Goal: Transaction & Acquisition: Purchase product/service

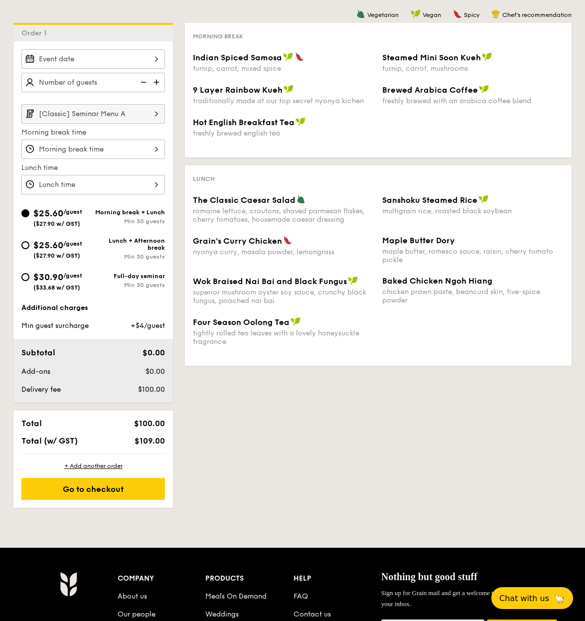
click at [159, 83] on img at bounding box center [157, 82] width 15 height 19
type input "30 guests"
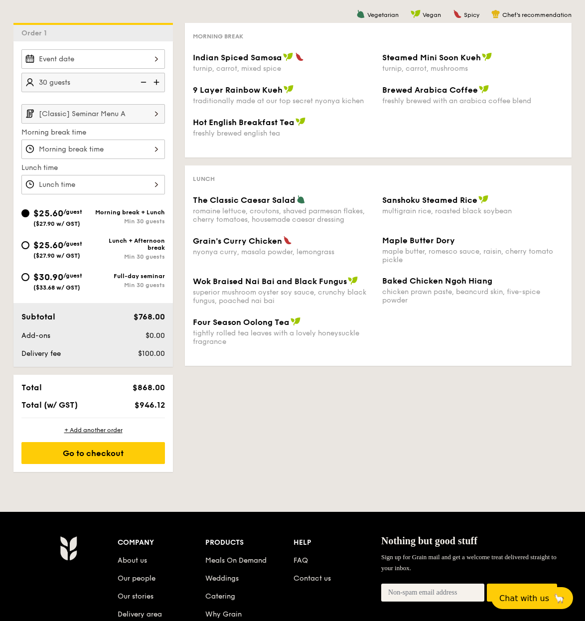
click at [271, 456] on div "1 - Select menu 2 - Select items 3 - Check out Order 1 30 guests [Classic] Semi…" at bounding box center [292, 215] width 574 height 512
click at [134, 55] on div at bounding box center [92, 58] width 143 height 19
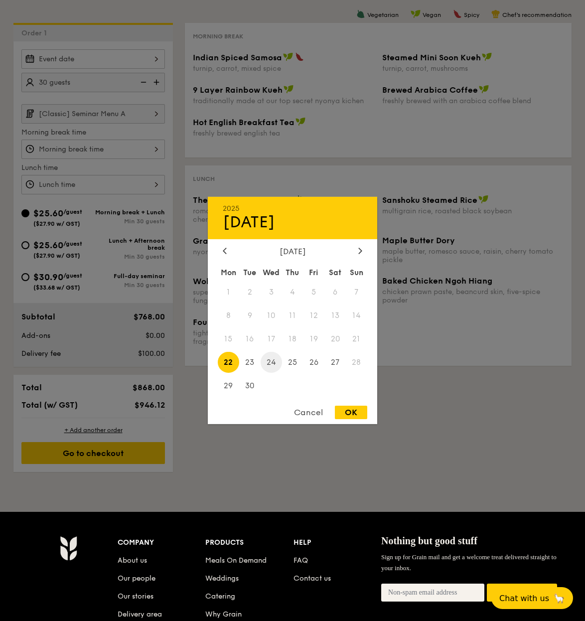
click at [275, 366] on span "24" at bounding box center [270, 361] width 21 height 21
click at [348, 408] on div "OK" at bounding box center [351, 411] width 32 height 13
type input "[DATE]"
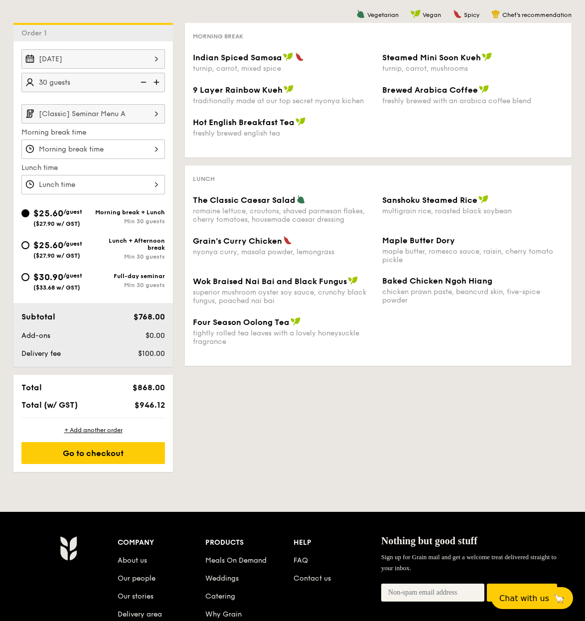
click at [156, 111] on img at bounding box center [156, 113] width 17 height 19
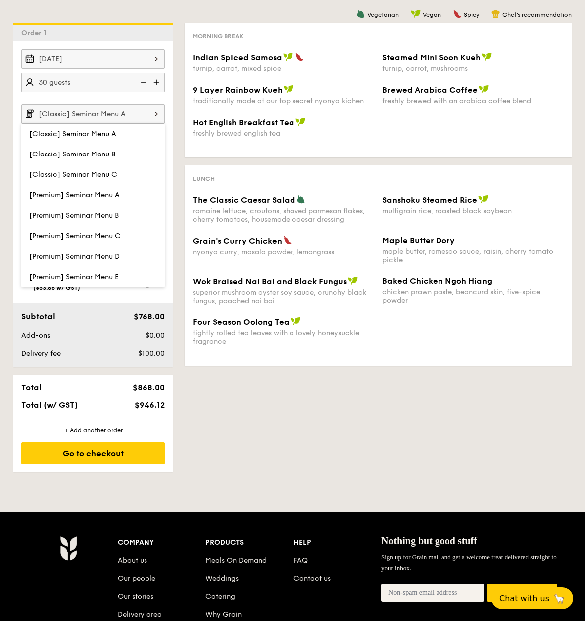
click at [156, 111] on img at bounding box center [156, 113] width 17 height 19
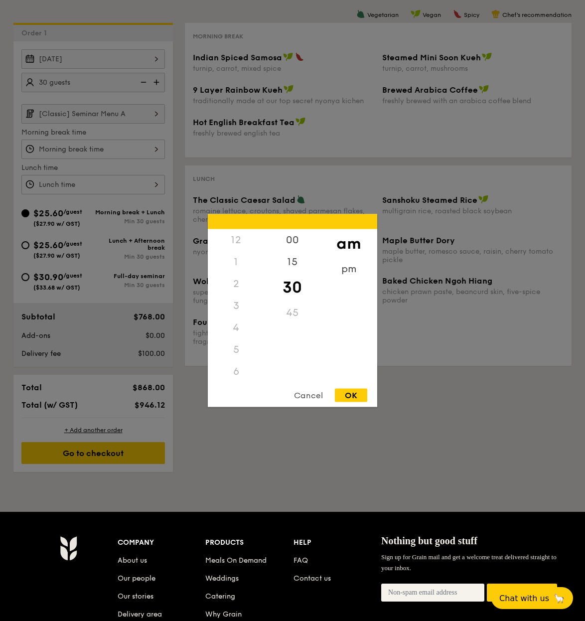
click at [148, 151] on div "12 1 2 3 4 5 6 7 8 9 10 11 00 15 30 45 am pm Cancel OK" at bounding box center [92, 148] width 143 height 19
click at [148, 151] on div at bounding box center [292, 310] width 585 height 621
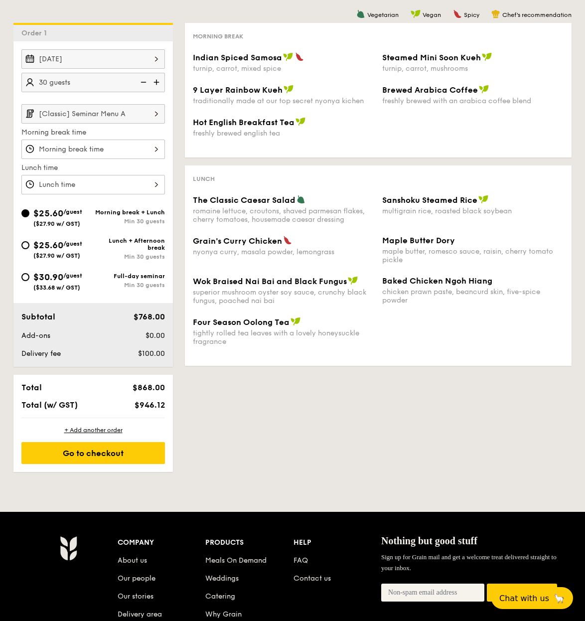
click at [154, 153] on div at bounding box center [92, 148] width 143 height 19
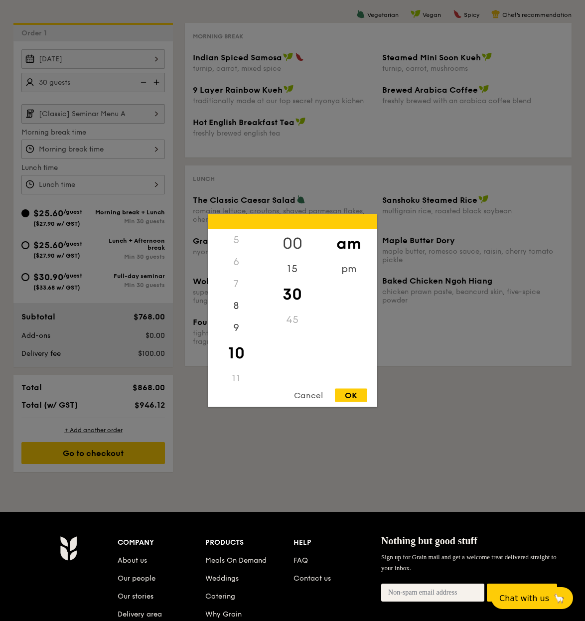
click at [299, 243] on div "00" at bounding box center [292, 243] width 56 height 29
click at [301, 271] on div "15" at bounding box center [292, 272] width 56 height 29
click at [357, 397] on div "OK" at bounding box center [351, 394] width 32 height 13
type input "10:15AM"
click at [114, 181] on div "12 1 2 3 4 5 6 7 8 9 10 11 00 15 30 45 am pm Cancel OK" at bounding box center [92, 184] width 143 height 19
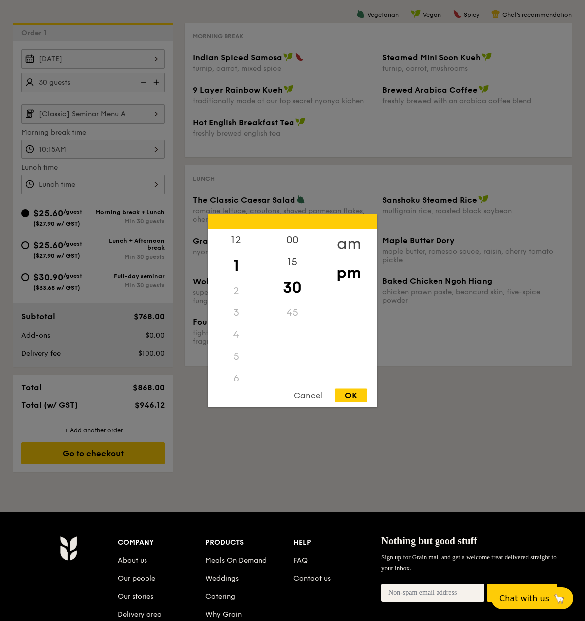
click at [352, 244] on div "am" at bounding box center [348, 243] width 56 height 29
click at [236, 370] on div "11" at bounding box center [236, 373] width 56 height 29
click at [360, 395] on div "OK" at bounding box center [351, 394] width 32 height 13
type input "11:30AM"
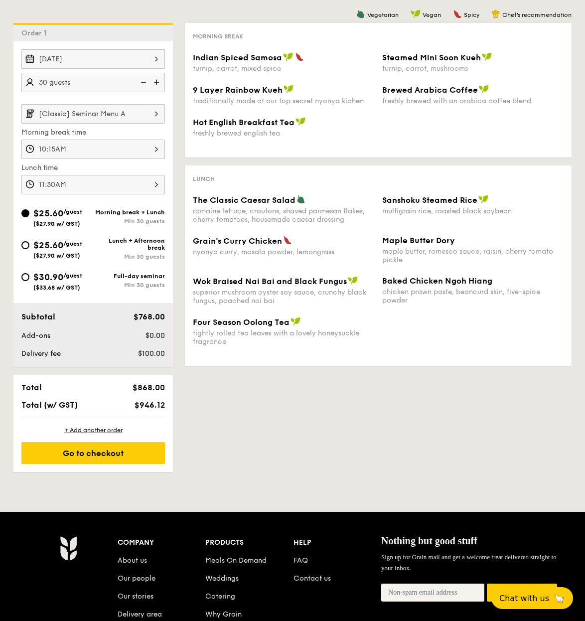
click at [296, 408] on div "1 - Select menu 2 - Select items 3 - Check out Order 1 [DATE] 30 guests [Classi…" at bounding box center [292, 215] width 574 height 512
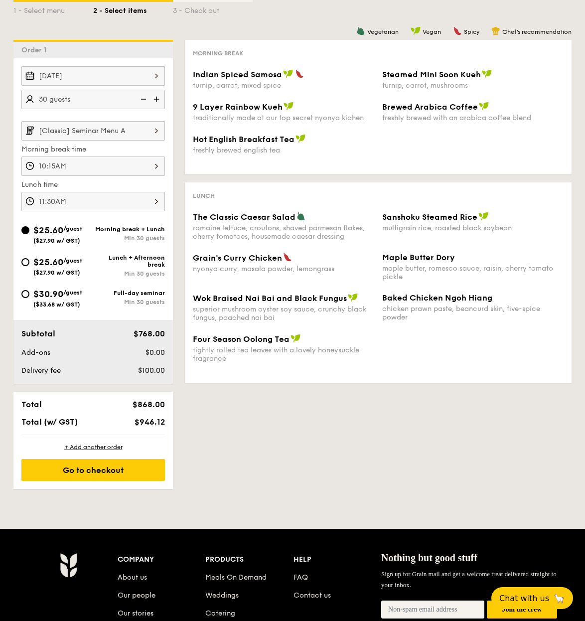
scroll to position [200, 0]
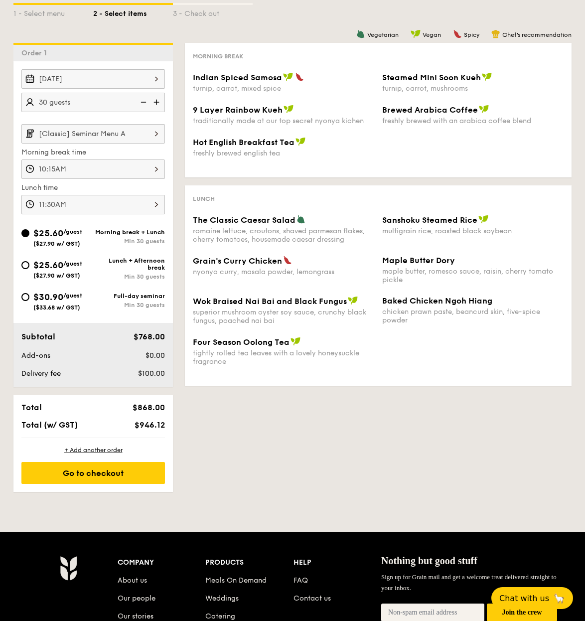
click at [147, 78] on div "[DATE]" at bounding box center [92, 78] width 143 height 19
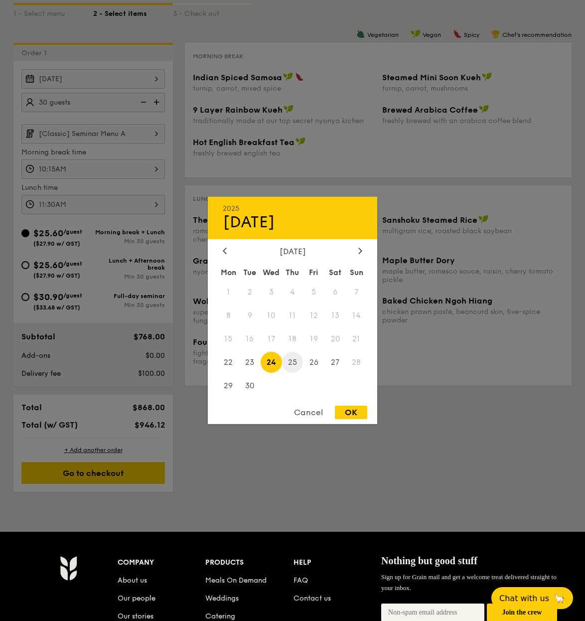
click at [290, 360] on span "25" at bounding box center [292, 361] width 21 height 21
click at [350, 411] on div "OK" at bounding box center [351, 411] width 32 height 13
type input "[DATE]"
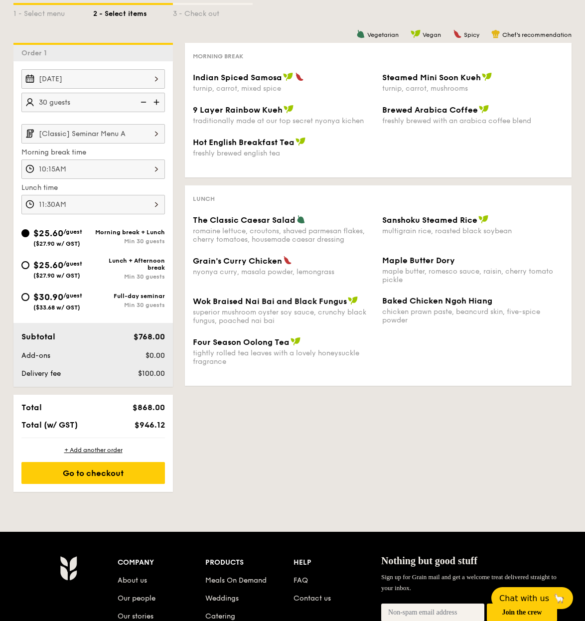
click at [147, 133] on input "[Classic] Seminar Menu A" at bounding box center [92, 133] width 143 height 19
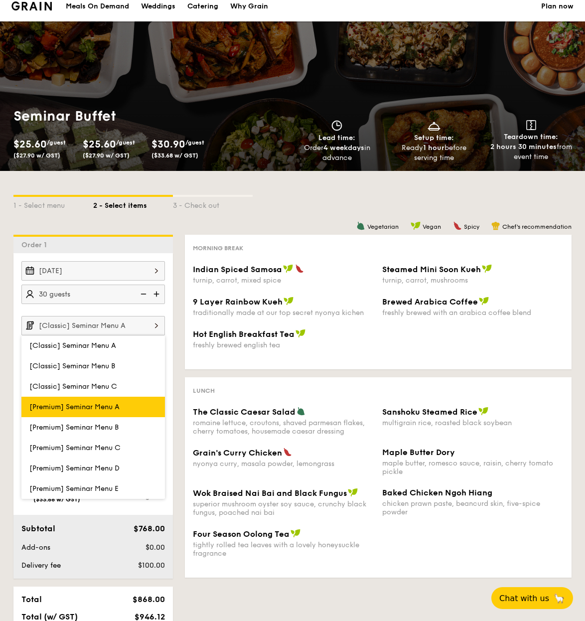
scroll to position [0, 0]
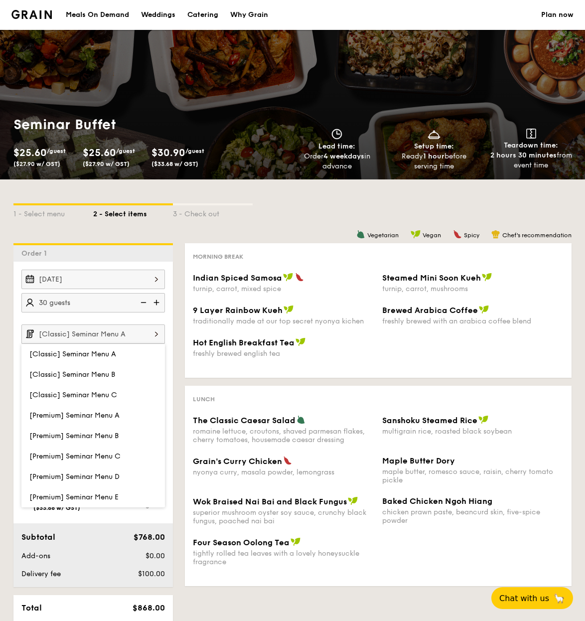
click at [202, 10] on div "Catering" at bounding box center [202, 15] width 31 height 30
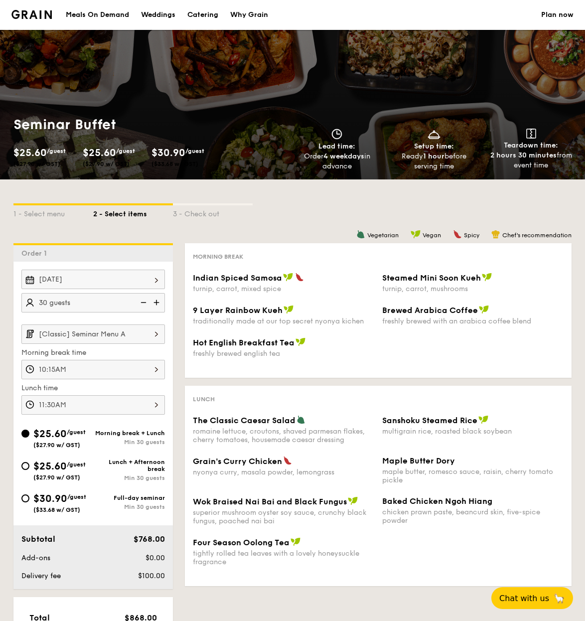
select select
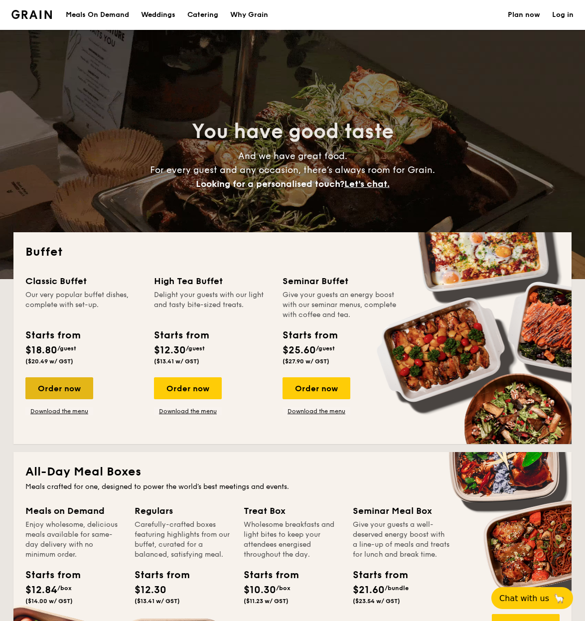
click at [53, 387] on div "Order now" at bounding box center [59, 388] width 68 height 22
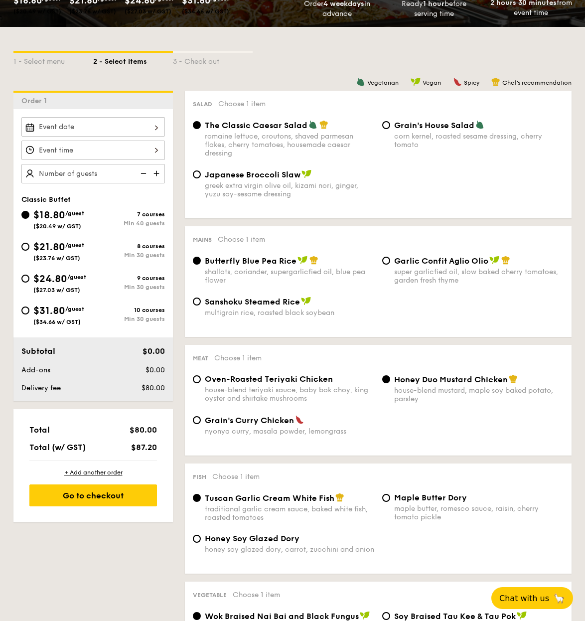
scroll to position [198, 0]
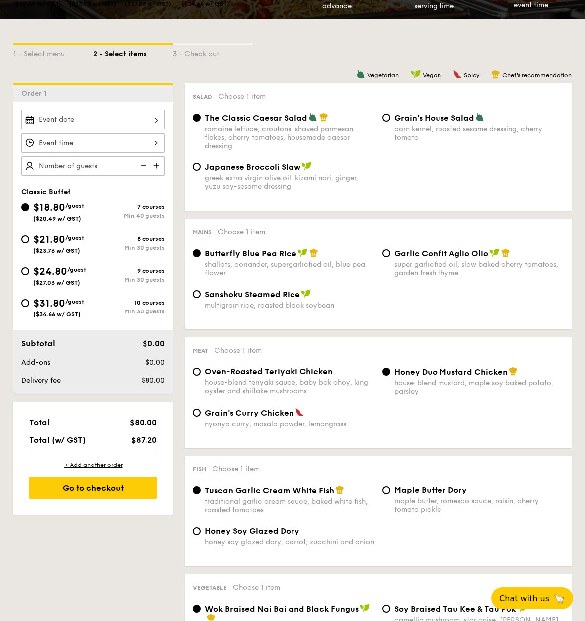
click at [113, 113] on div "2025 Sep [DATE] Tue Wed Thu Fri Sat Sun 1 2 3 4 5 6 7 8 9 10 11 12 13 14 15 16 …" at bounding box center [92, 119] width 143 height 19
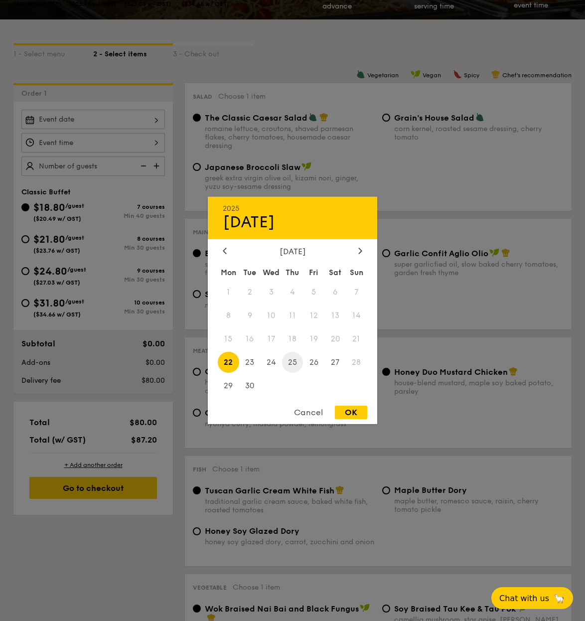
click at [291, 360] on span "25" at bounding box center [292, 361] width 21 height 21
click at [347, 415] on div "OK" at bounding box center [351, 411] width 32 height 13
type input "[DATE]"
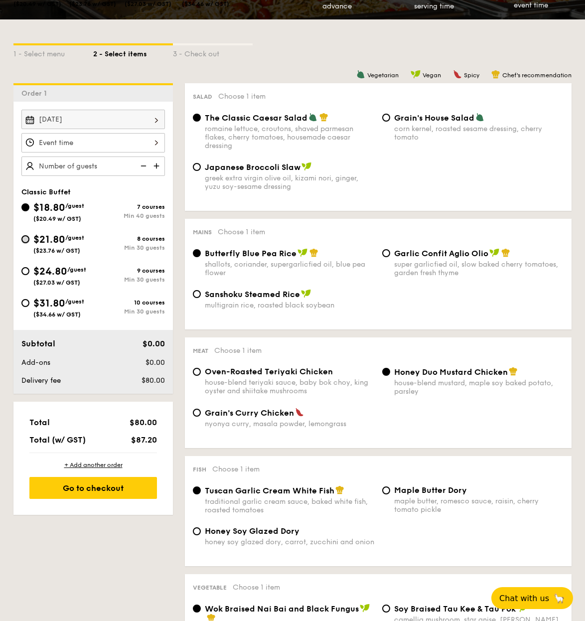
click at [29, 239] on input "$21.80 /guest ($23.76 w/ GST) 8 courses Min 30 guests" at bounding box center [25, 239] width 8 height 8
radio input "true"
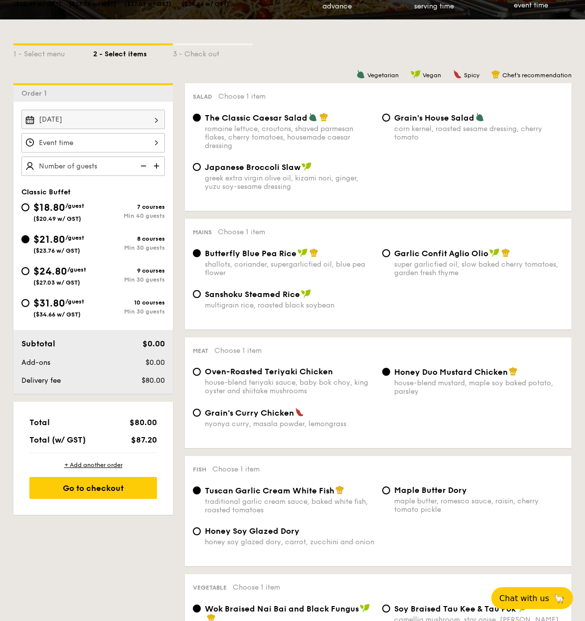
radio input "true"
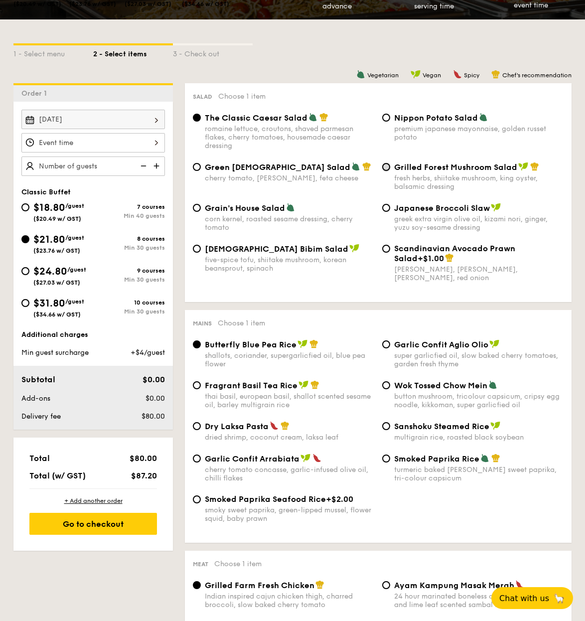
click at [387, 169] on input "Grilled Forest Mushroom Salad fresh herbs, shiitake mushroom, king oyster, bals…" at bounding box center [386, 167] width 8 height 8
radio input "true"
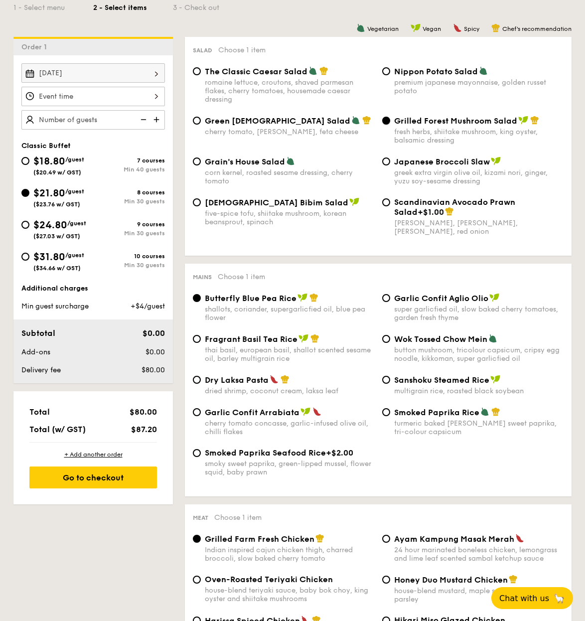
scroll to position [248, 0]
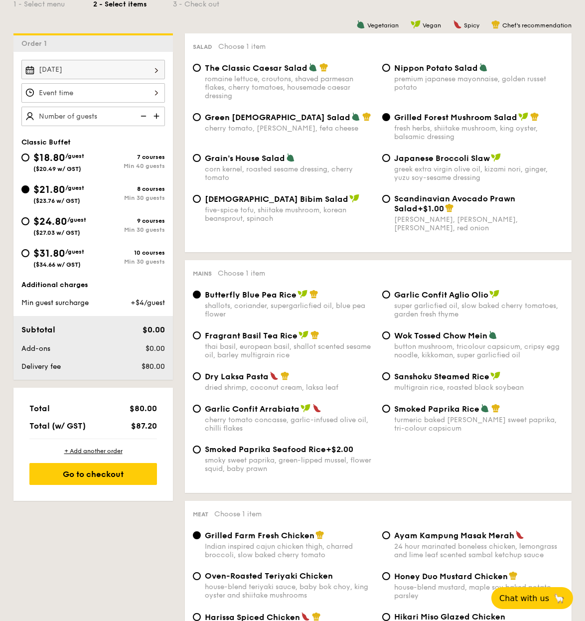
click at [391, 295] on div "Garlic Confit Aglio Olio super garlicfied oil, slow baked cherry tomatoes, gard…" at bounding box center [472, 303] width 189 height 29
click at [388, 338] on input "Wok Tossed Chow Mein button mushroom, tricolour capsicum, cripsy egg noodle, ki…" at bounding box center [386, 335] width 8 height 8
radio input "true"
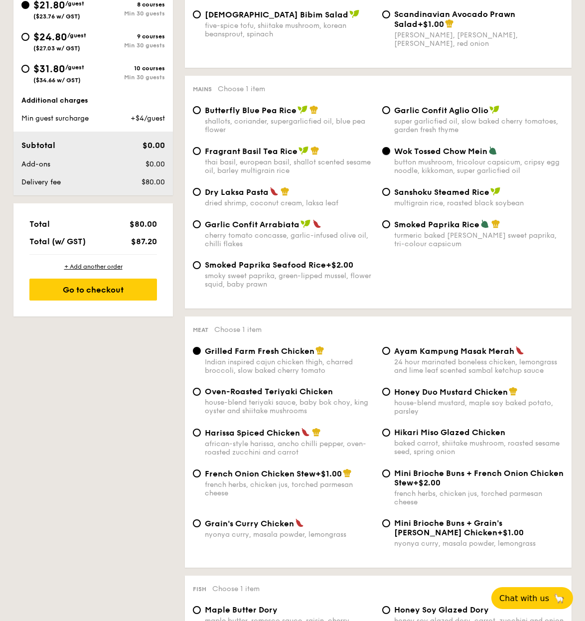
scroll to position [434, 0]
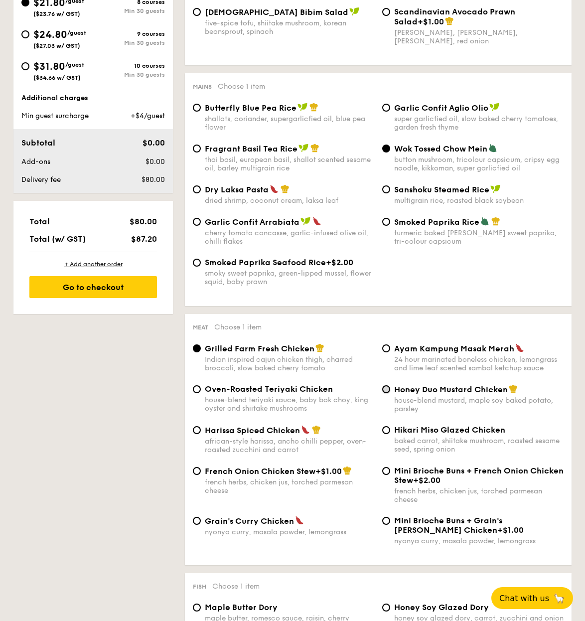
click at [388, 393] on input "Honey Duo Mustard Chicken house-blend mustard, maple soy baked potato, parsley" at bounding box center [386, 389] width 8 height 8
radio input "true"
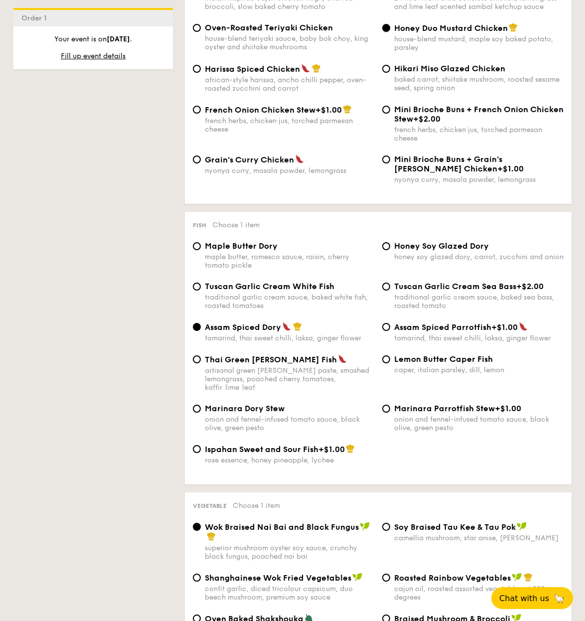
scroll to position [797, 0]
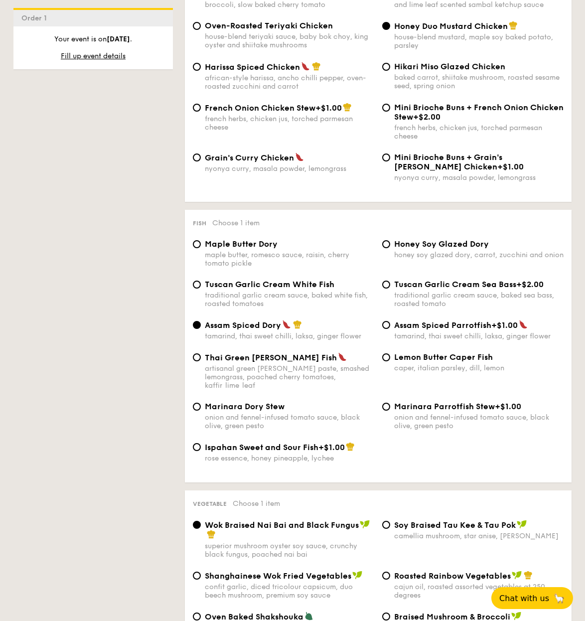
click at [495, 437] on div "Marinara Dory Stew onion and fennel-infused tomato sauce, black olive, green pe…" at bounding box center [378, 421] width 378 height 40
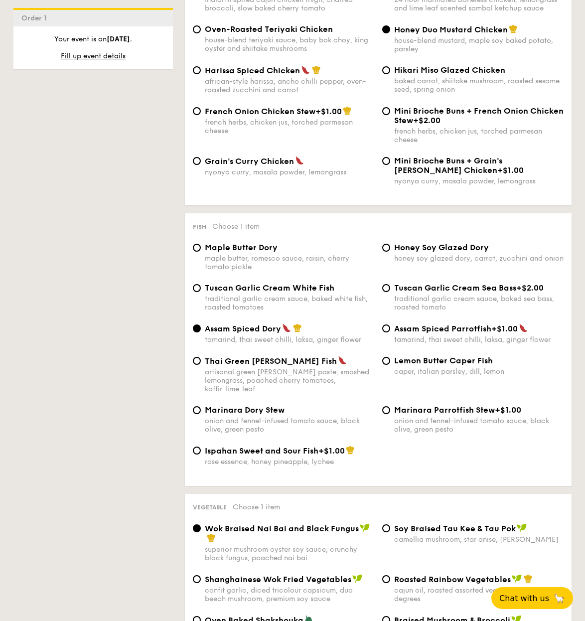
scroll to position [793, 0]
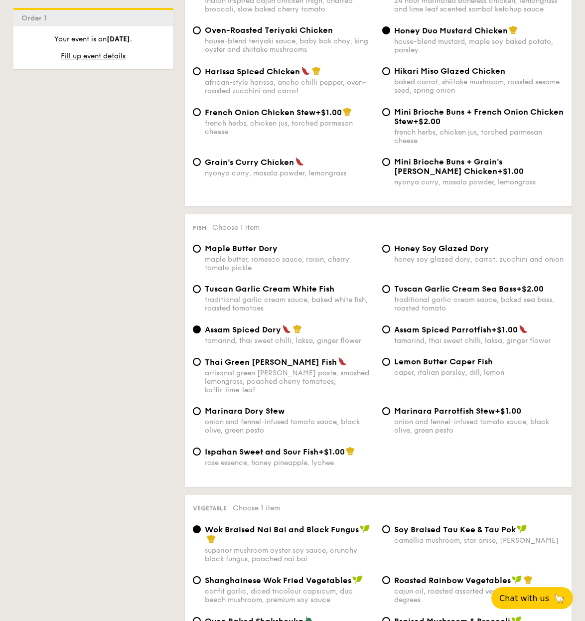
click at [262, 416] on div "Marinara Dory Stew onion and fennel-infused tomato sauce, black olive, green pe…" at bounding box center [289, 420] width 169 height 28
click at [201, 415] on input "Marinara Dory Stew onion and fennel-infused tomato sauce, black olive, green pe…" at bounding box center [197, 411] width 8 height 8
radio input "true"
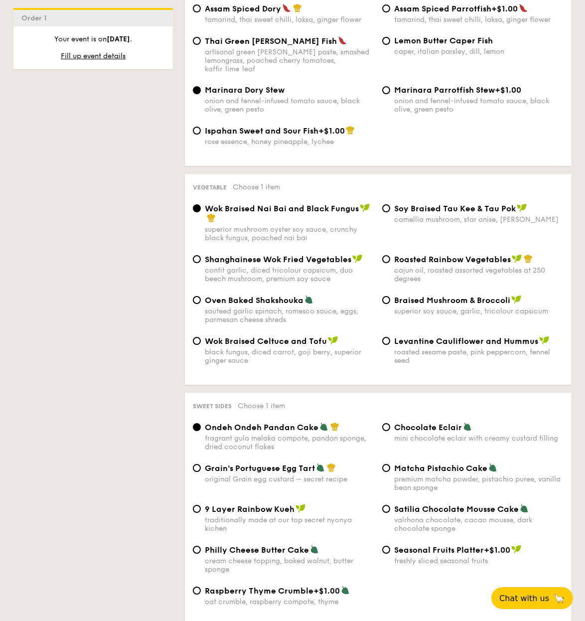
scroll to position [1118, 0]
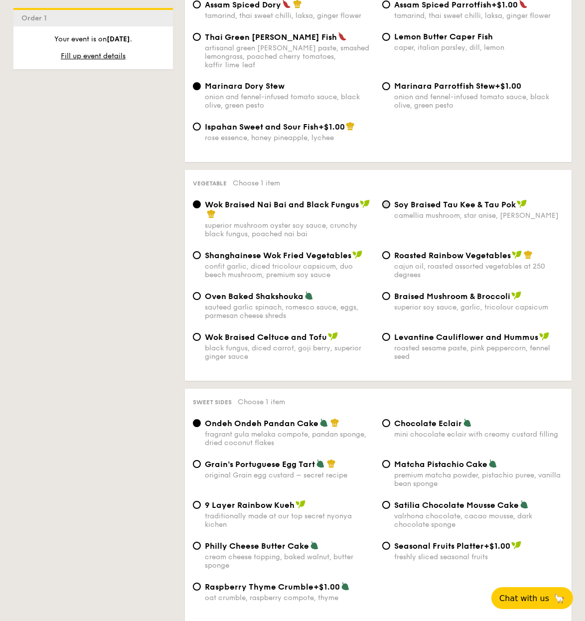
click at [386, 205] on input "⁠Soy Braised Tau Kee & Tau Pok camellia mushroom, star anise, goji [PERSON_NAME]" at bounding box center [386, 204] width 8 height 8
radio input "true"
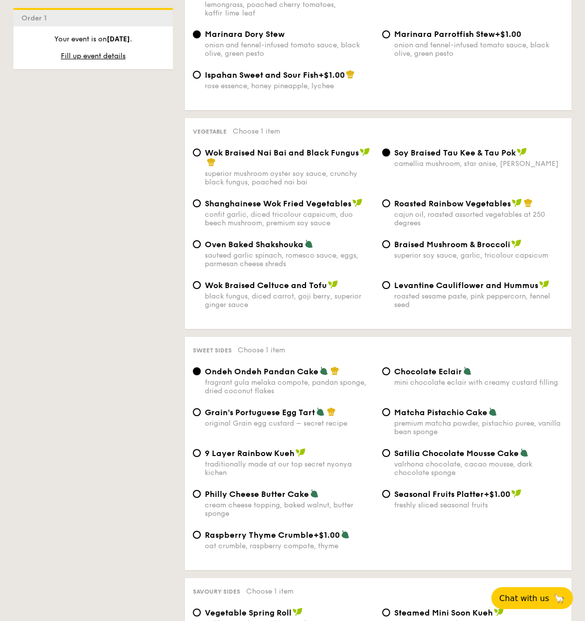
scroll to position [1171, 0]
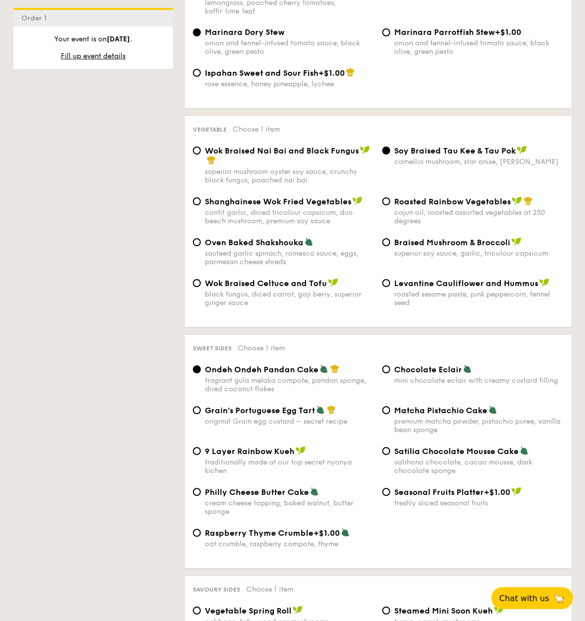
click at [391, 412] on div "Matcha Pistachio Cake premium matcha powder, pistachio puree, vanilla bean spon…" at bounding box center [472, 419] width 189 height 29
click at [387, 412] on input "Matcha Pistachio Cake premium matcha powder, pistachio puree, vanilla bean spon…" at bounding box center [386, 410] width 8 height 8
radio input "true"
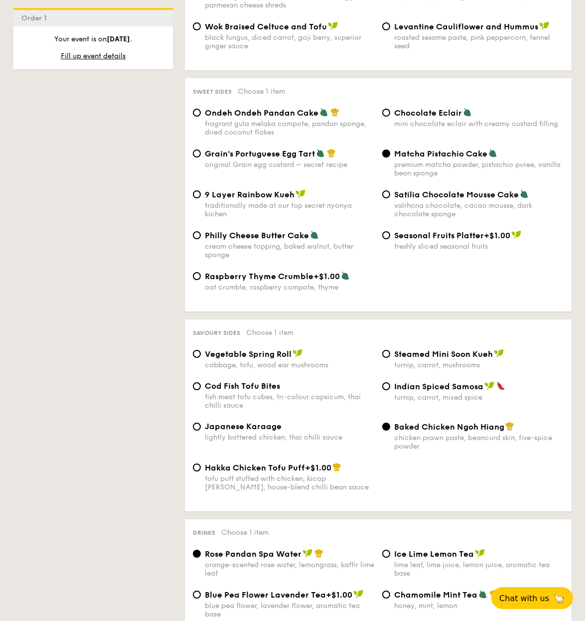
scroll to position [1428, 0]
click at [196, 430] on input "Japanese Karaage lightly battered chicken, thai chilli sauce" at bounding box center [197, 426] width 8 height 8
radio input "true"
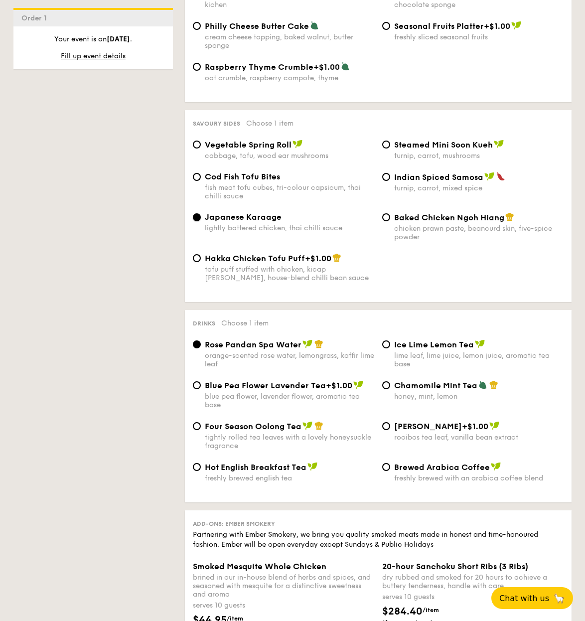
scroll to position [1637, 0]
click at [389, 388] on input "Chamomile Mint Tea honey, mint, lemon" at bounding box center [386, 384] width 8 height 8
radio input "true"
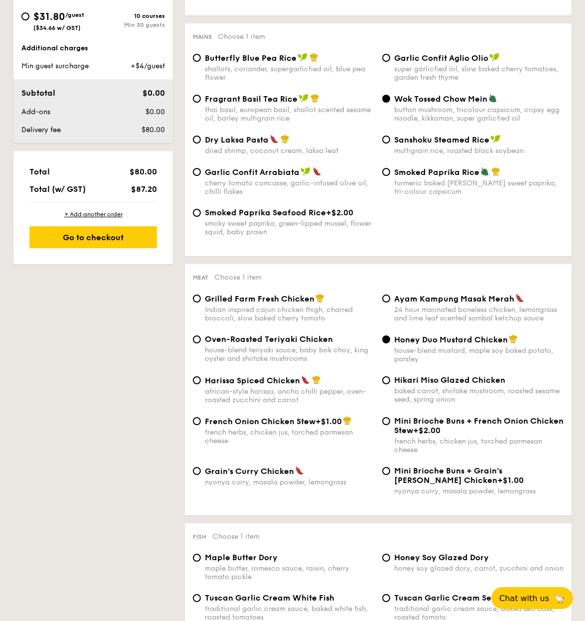
scroll to position [488, 0]
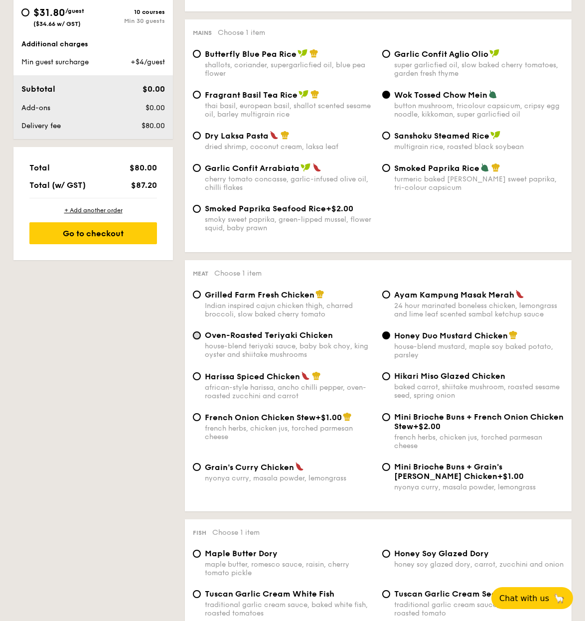
click at [196, 339] on input "Oven-Roasted Teriyaki Chicken house-blend teriyaki sauce, baby bok choy, king o…" at bounding box center [197, 335] width 8 height 8
radio input "true"
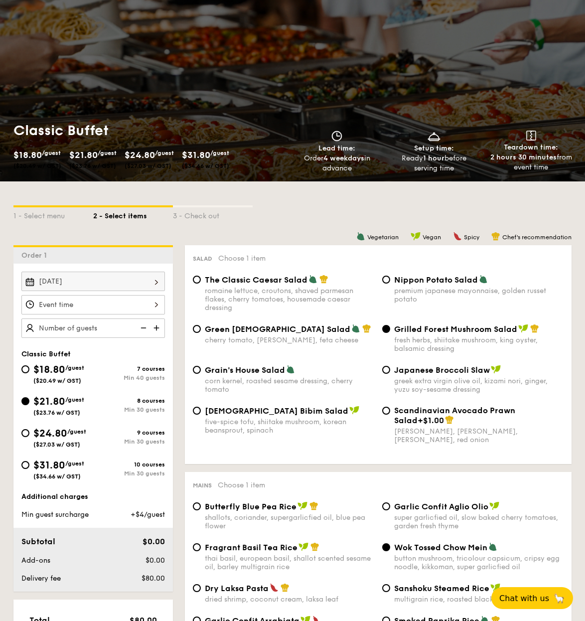
scroll to position [36, 0]
click at [154, 304] on div at bounding box center [92, 303] width 143 height 19
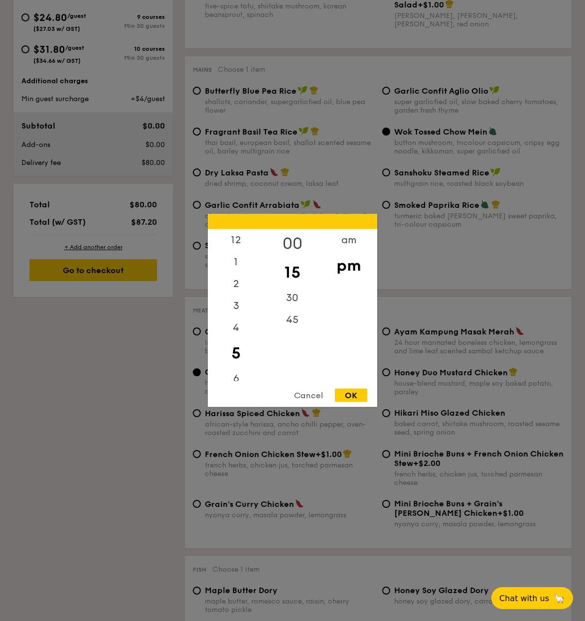
scroll to position [455, 0]
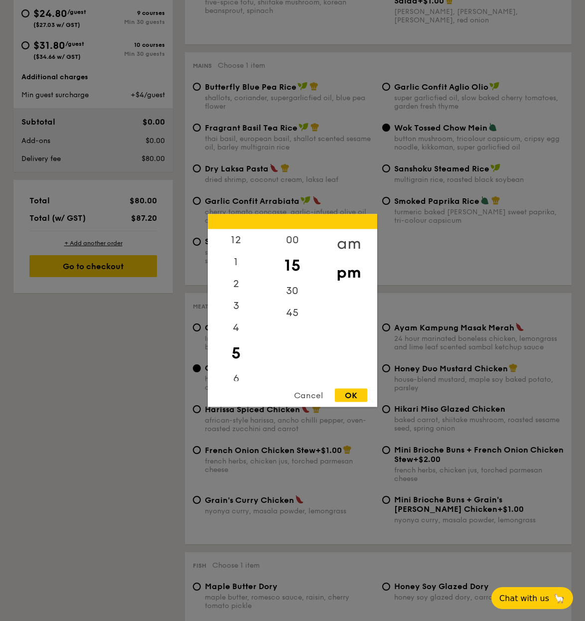
click at [348, 244] on div "am" at bounding box center [348, 243] width 56 height 29
drag, startPoint x: 241, startPoint y: 372, endPoint x: 246, endPoint y: 374, distance: 5.7
click at [241, 373] on div "11" at bounding box center [236, 373] width 56 height 29
click at [350, 395] on div "OK" at bounding box center [351, 394] width 32 height 13
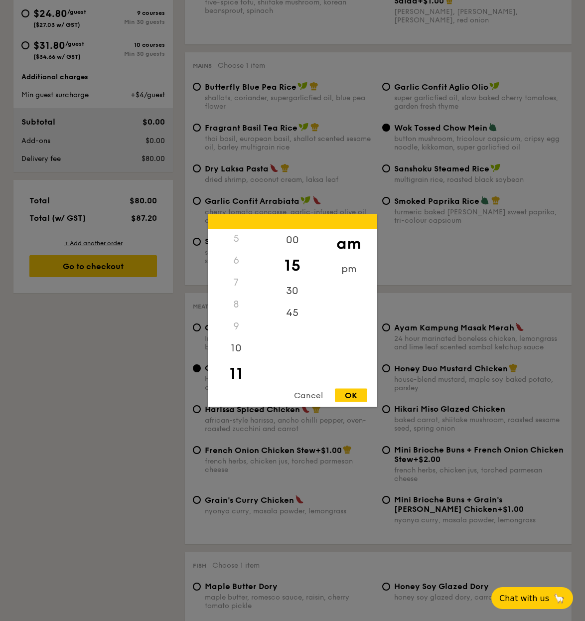
type input "11:15AM"
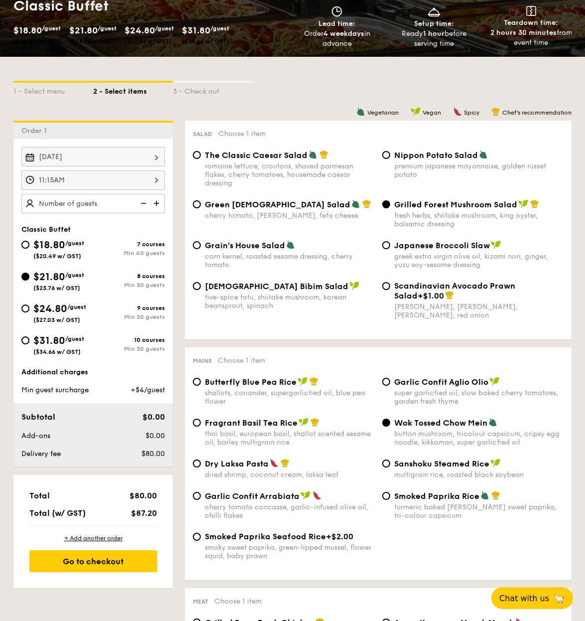
scroll to position [159, 0]
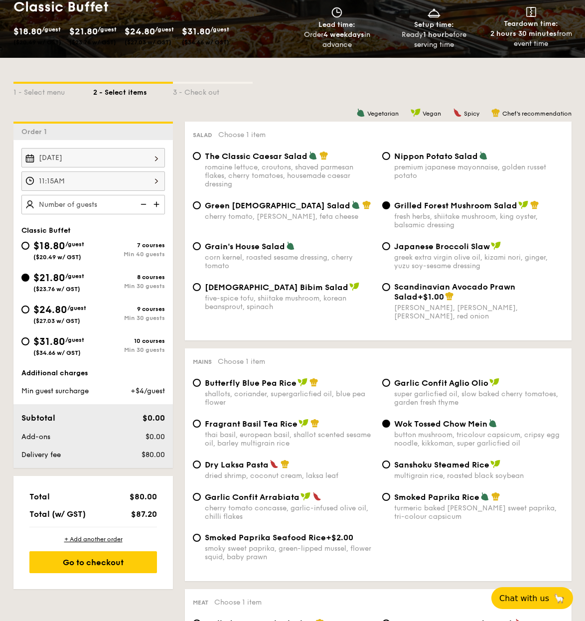
click at [157, 202] on img at bounding box center [157, 204] width 15 height 19
type input "30 guests"
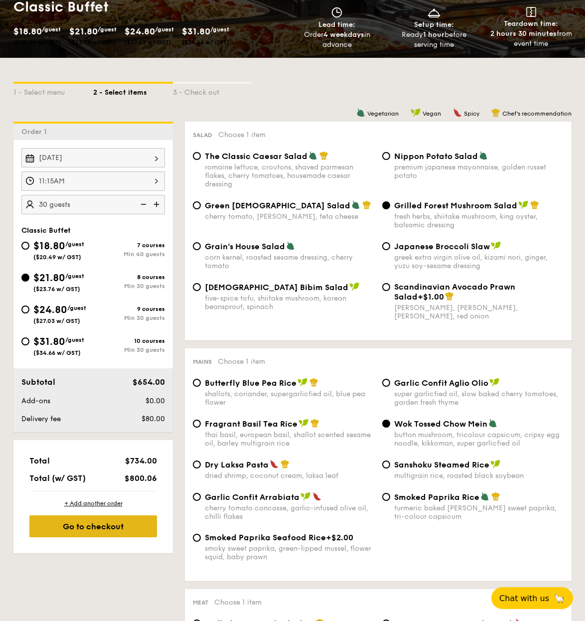
click at [118, 531] on div "Go to checkout" at bounding box center [92, 526] width 127 height 22
